Goal: Transaction & Acquisition: Purchase product/service

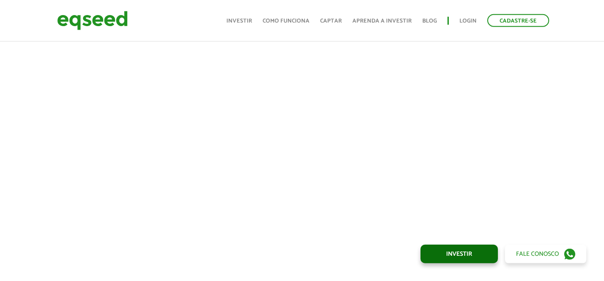
scroll to position [1039, 0]
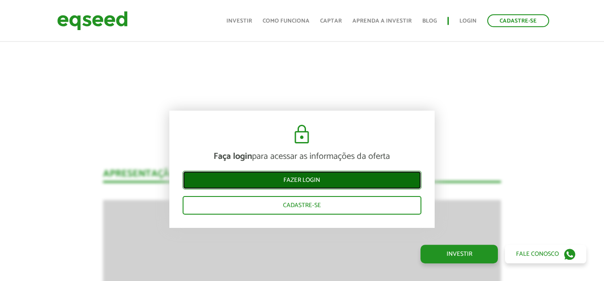
click at [306, 180] on link "Fazer login" at bounding box center [302, 180] width 239 height 19
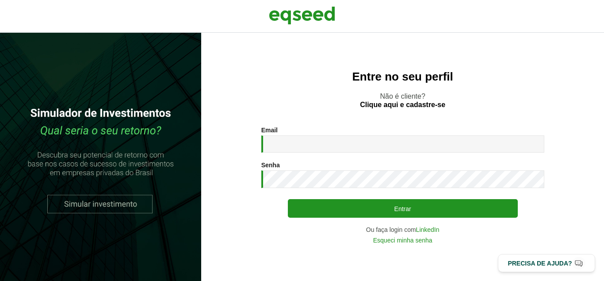
click at [340, 140] on input "Email *" at bounding box center [402, 143] width 283 height 17
type input "**********"
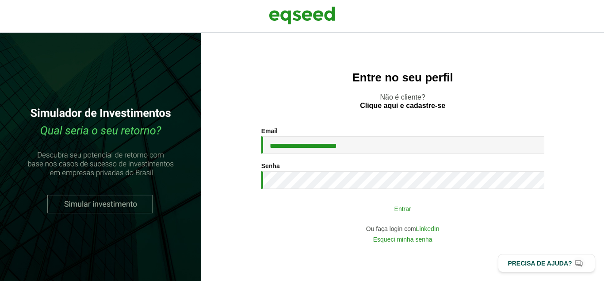
click at [430, 211] on button "Entrar" at bounding box center [403, 208] width 230 height 17
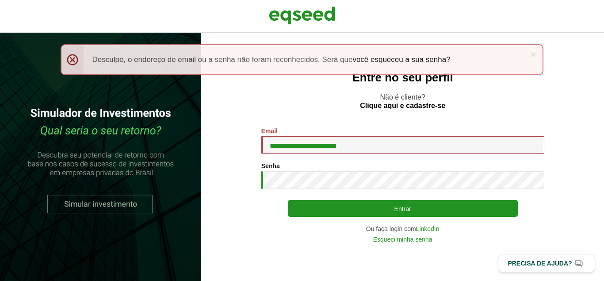
type button "Entrar"
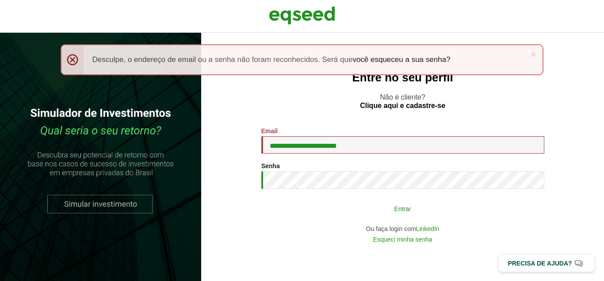
click at [442, 214] on button "Entrar" at bounding box center [403, 208] width 230 height 17
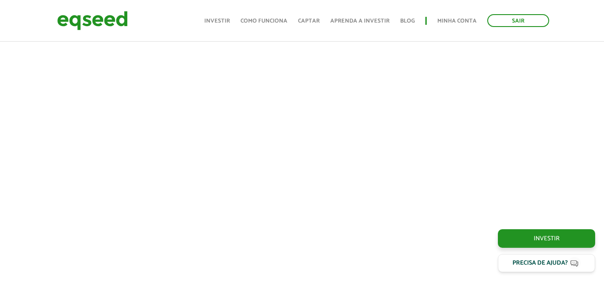
scroll to position [371, 0]
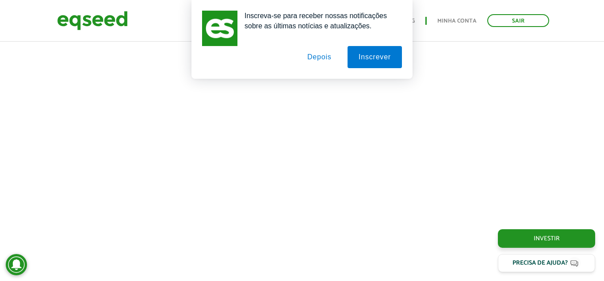
click at [318, 61] on button "Depois" at bounding box center [319, 57] width 46 height 22
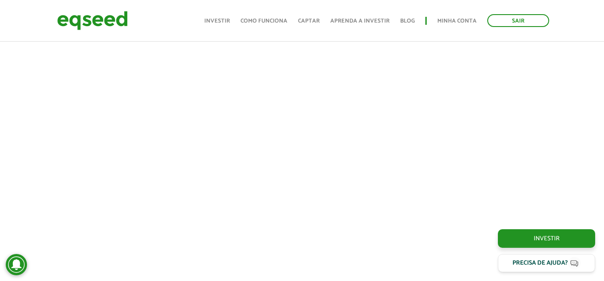
scroll to position [349, 0]
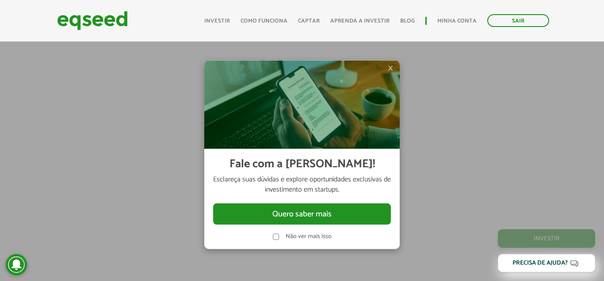
click at [390, 68] on span "×" at bounding box center [390, 67] width 5 height 11
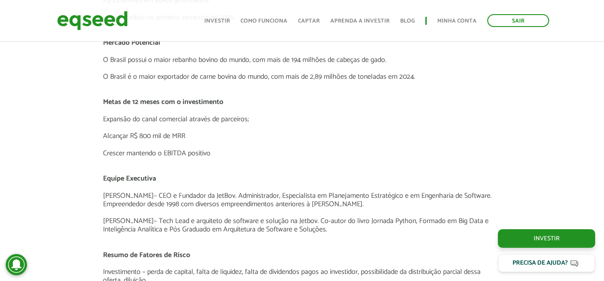
scroll to position [1940, 0]
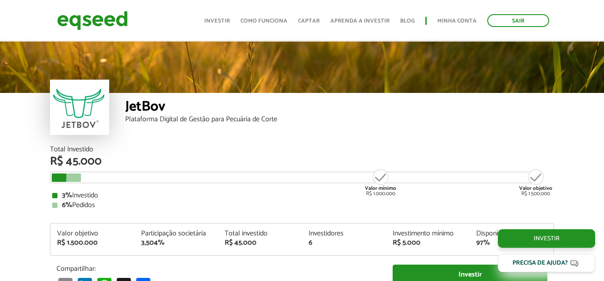
scroll to position [904, 0]
